Goal: Transaction & Acquisition: Book appointment/travel/reservation

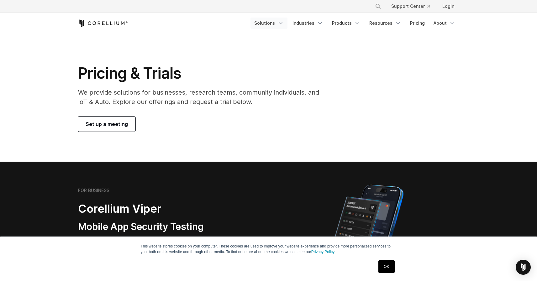
click at [270, 25] on link "Solutions" at bounding box center [269, 23] width 37 height 11
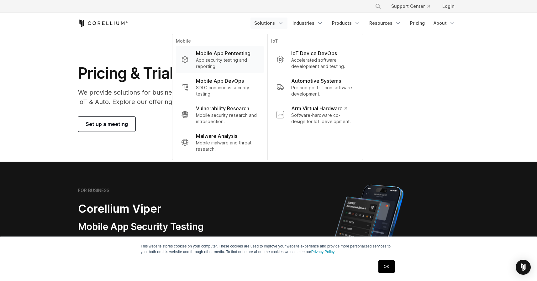
click at [226, 55] on p "Mobile App Pentesting" at bounding box center [223, 54] width 55 height 8
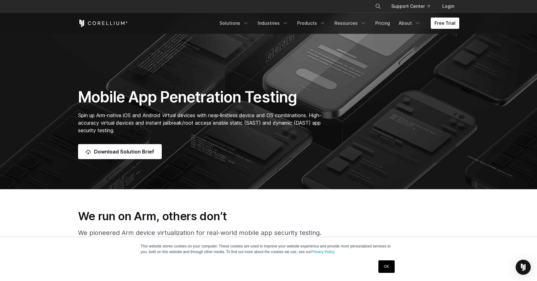
scroll to position [78, 0]
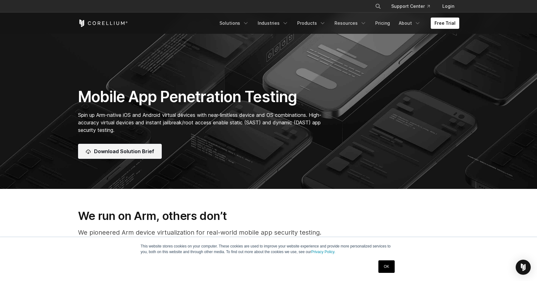
click at [119, 152] on span "Download Solution Brief" at bounding box center [124, 152] width 60 height 8
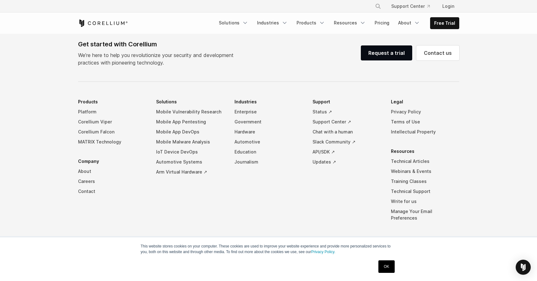
scroll to position [534, 0]
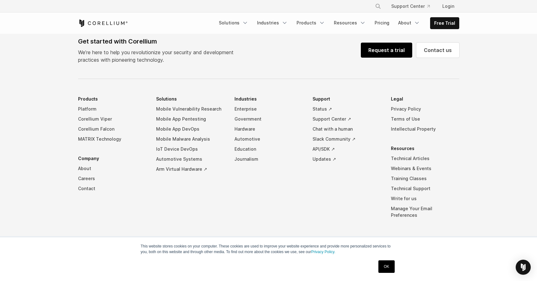
click at [375, 52] on link "Request a trial" at bounding box center [386, 50] width 51 height 15
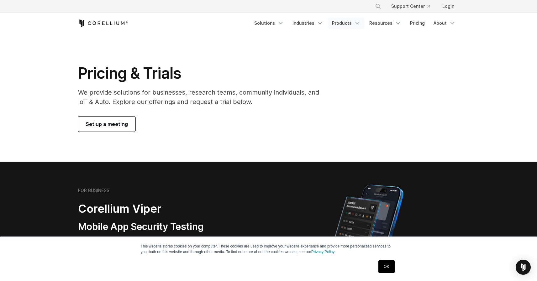
click at [355, 27] on link "Products" at bounding box center [346, 23] width 36 height 11
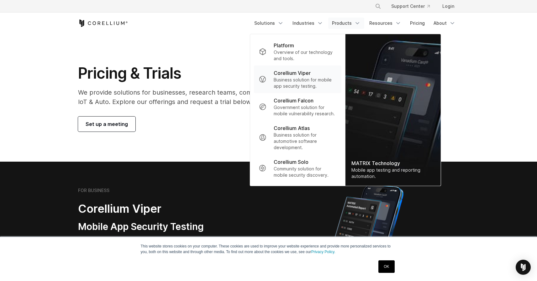
click at [302, 73] on p "Corellium Viper" at bounding box center [292, 73] width 37 height 8
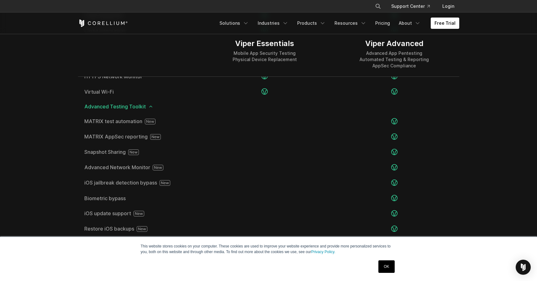
scroll to position [994, 0]
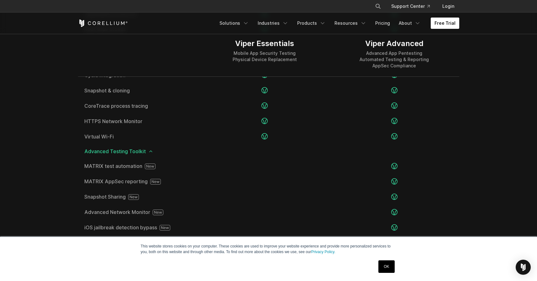
click at [447, 23] on link "Free Trial" at bounding box center [445, 23] width 29 height 11
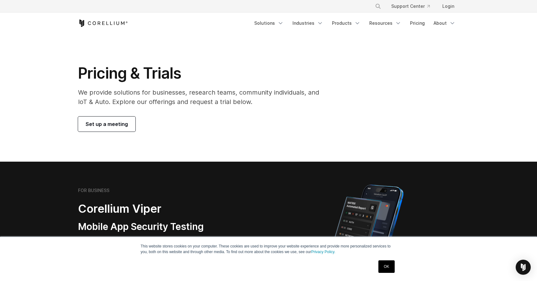
click at [108, 127] on span "Set up a meeting" at bounding box center [107, 124] width 42 height 8
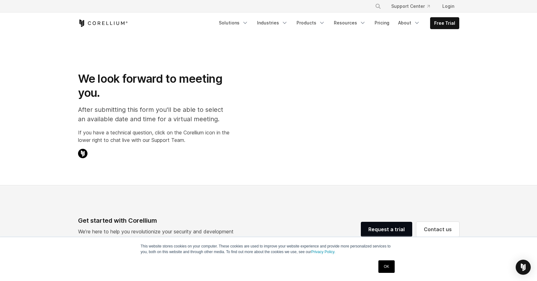
select select "**"
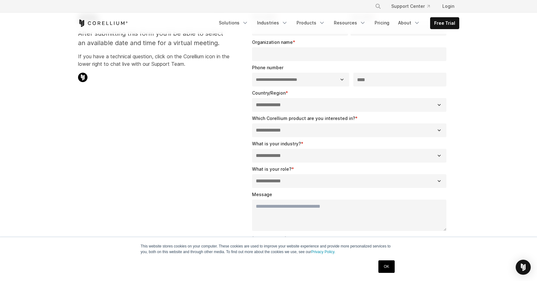
scroll to position [93, 0]
